Goal: Transaction & Acquisition: Purchase product/service

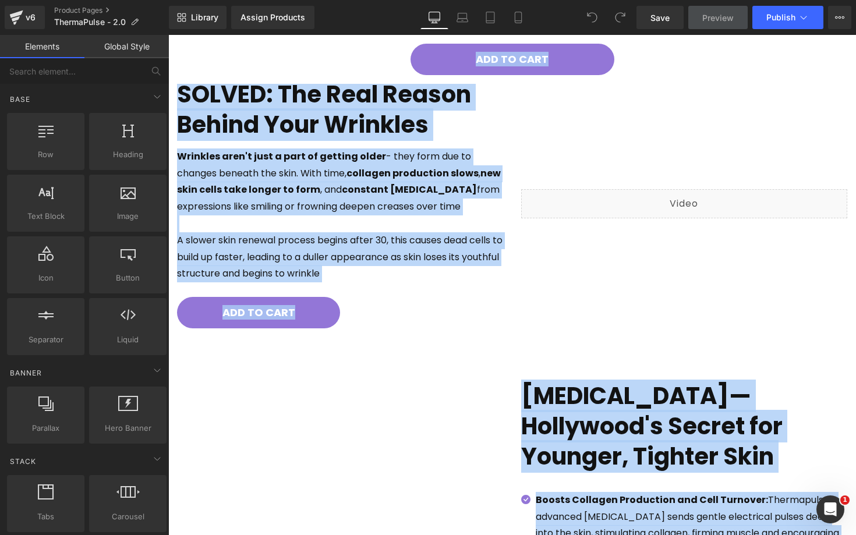
scroll to position [2236, 0]
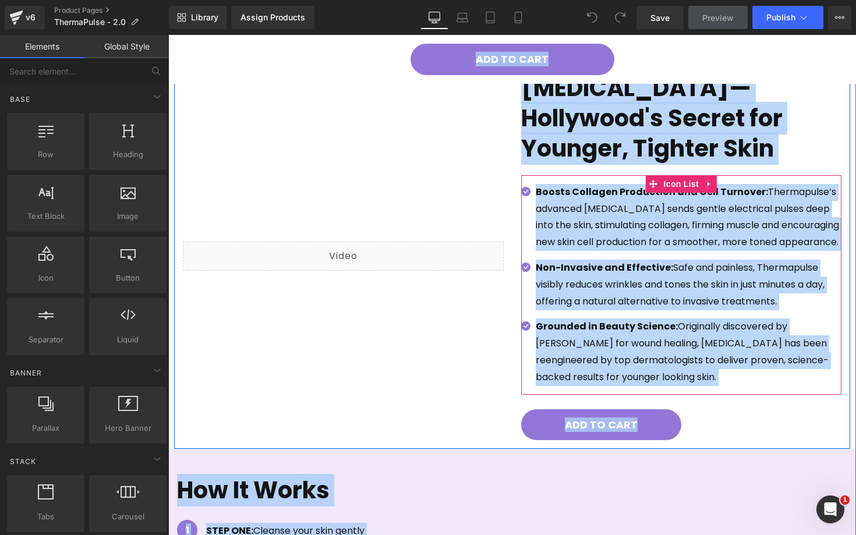
drag, startPoint x: 687, startPoint y: 106, endPoint x: 839, endPoint y: 535, distance: 455.0
click at [839, 535] on body "Skip to content FALL SALE | LOWEST PRICE OF THE YEAR Menu Home Shop Track Your …" at bounding box center [512, 208] width 688 height 5405
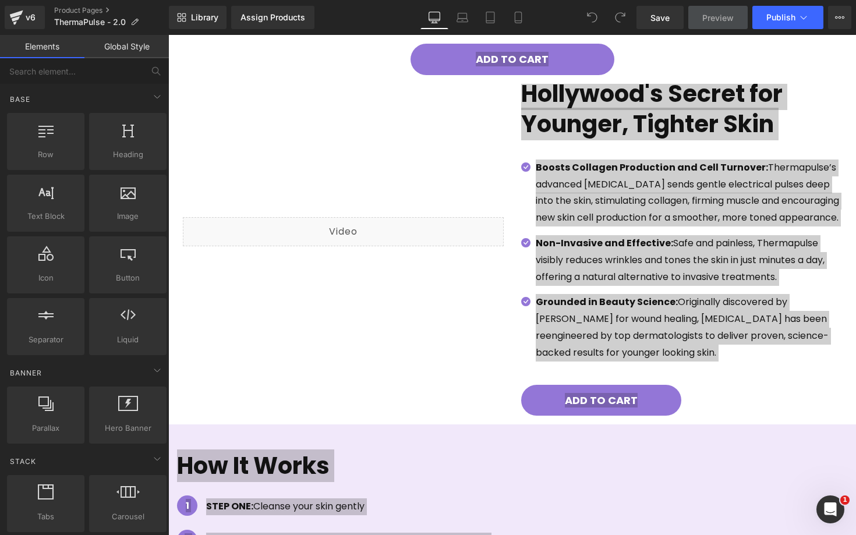
click at [713, 20] on span "Preview" at bounding box center [718, 18] width 31 height 12
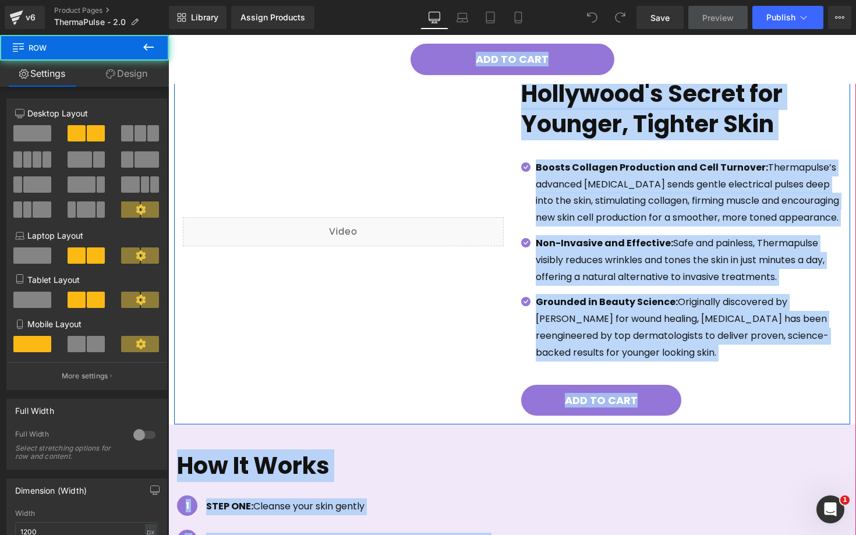
click at [498, 299] on div "Liquid" at bounding box center [343, 232] width 339 height 368
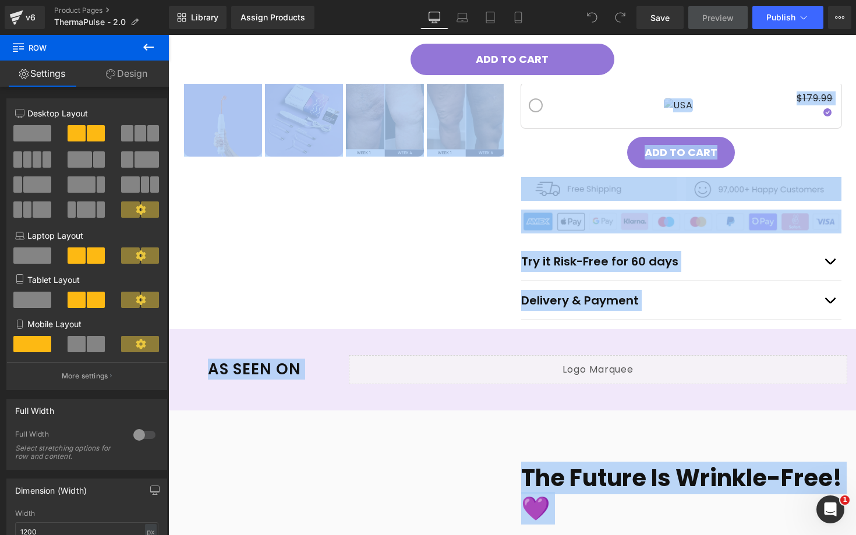
scroll to position [362, 0]
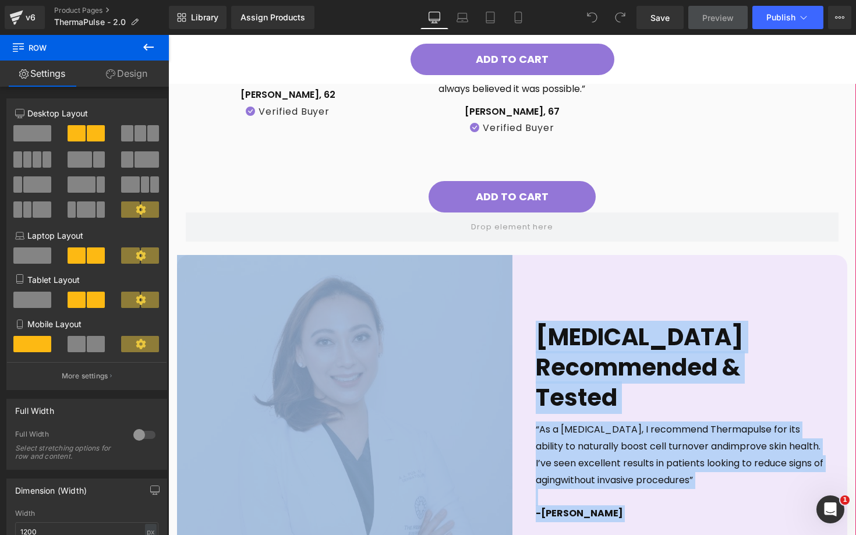
drag, startPoint x: 498, startPoint y: 299, endPoint x: 498, endPoint y: 531, distance: 231.9
click at [498, 531] on div "ADD TO CART" at bounding box center [512, 526] width 676 height 3824
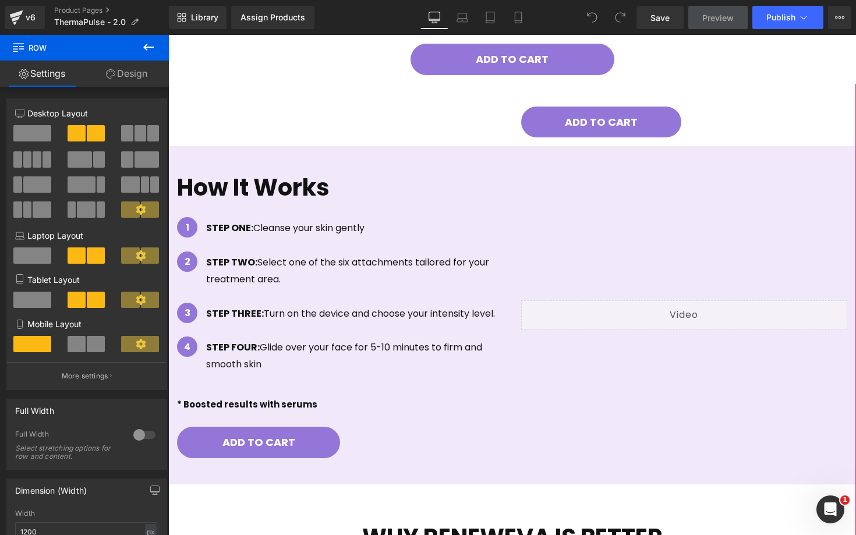
scroll to position [2834, 0]
